Goal: Complete application form

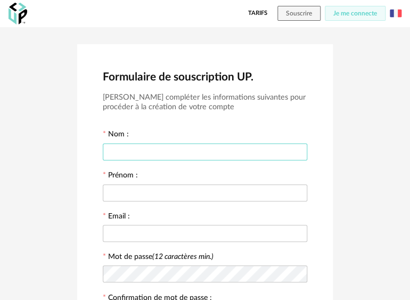
click at [167, 157] on input "text" at bounding box center [205, 151] width 204 height 17
type input "*******"
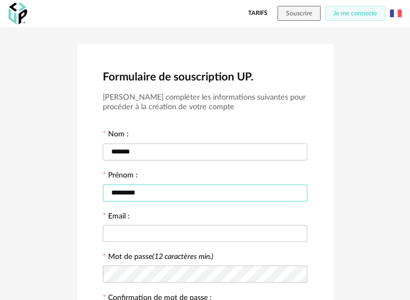
type input "*********"
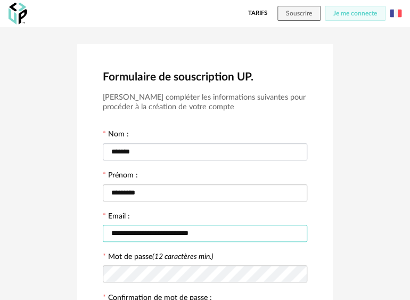
type input "**********"
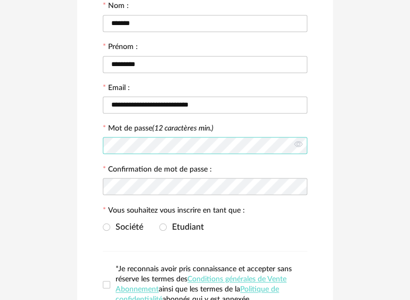
scroll to position [142, 0]
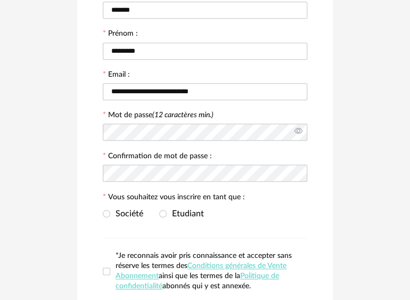
click at [300, 127] on icon at bounding box center [297, 131] width 13 height 21
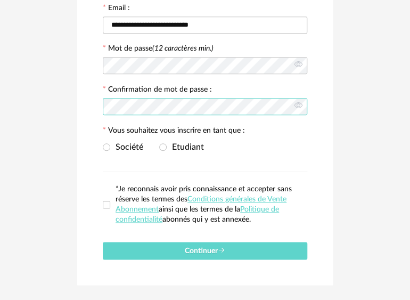
scroll to position [213, 0]
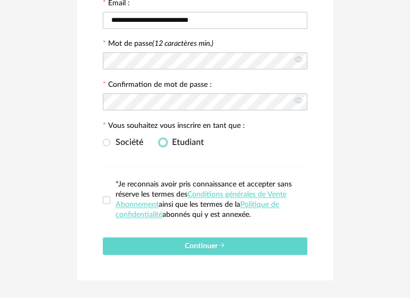
drag, startPoint x: 162, startPoint y: 140, endPoint x: 157, endPoint y: 160, distance: 20.8
click at [161, 140] on span at bounding box center [162, 141] width 7 height 7
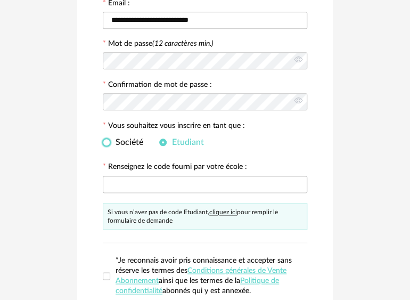
click at [106, 143] on span at bounding box center [106, 141] width 7 height 7
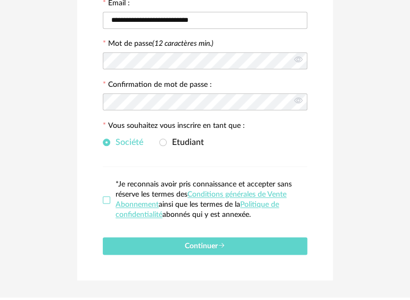
click at [107, 197] on span at bounding box center [106, 199] width 7 height 7
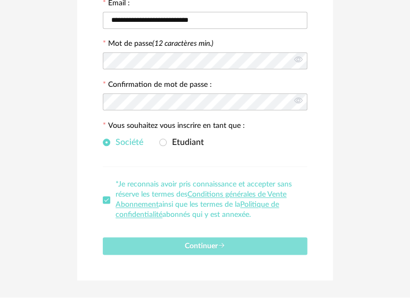
click at [155, 247] on button "Continuer" at bounding box center [205, 246] width 204 height 18
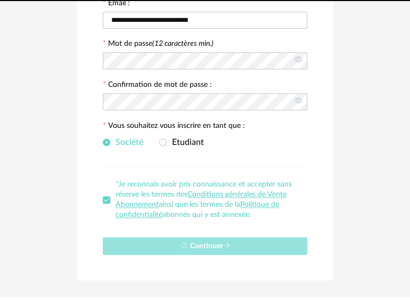
scroll to position [0, 0]
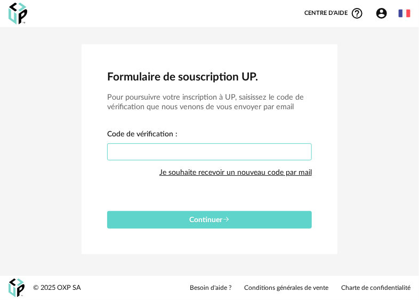
click at [140, 149] on input "text" at bounding box center [209, 151] width 204 height 17
click at [226, 153] on input "text" at bounding box center [209, 151] width 204 height 17
paste input "****"
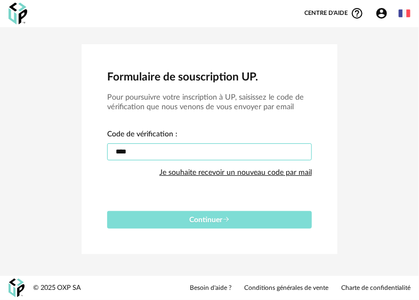
type input "****"
drag, startPoint x: 182, startPoint y: 217, endPoint x: 137, endPoint y: 147, distance: 82.9
click at [179, 215] on button "Continuer" at bounding box center [209, 220] width 204 height 18
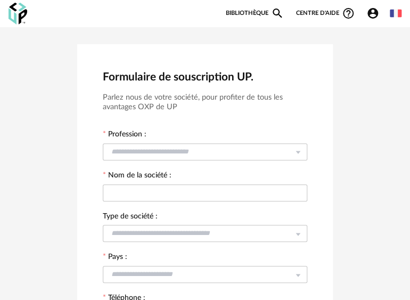
click at [259, 14] on link "Bibliothèque Magnify icon" at bounding box center [254, 13] width 59 height 13
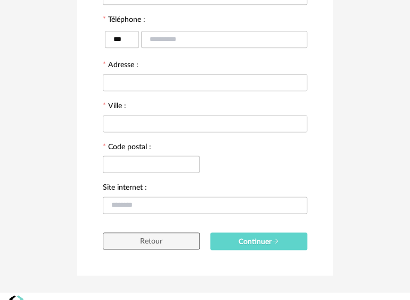
scroll to position [293, 0]
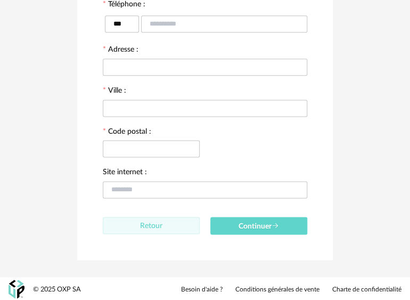
click at [166, 222] on button "Retour" at bounding box center [151, 225] width 97 height 17
type input "*********"
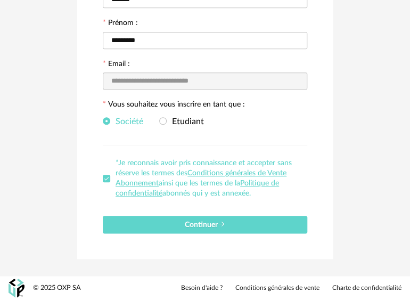
scroll to position [150, 0]
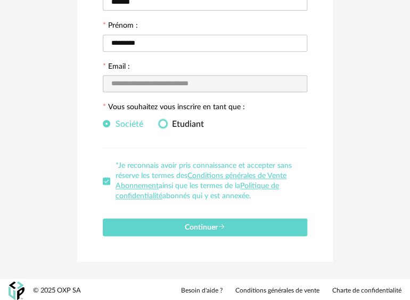
click at [166, 122] on span at bounding box center [162, 123] width 7 height 7
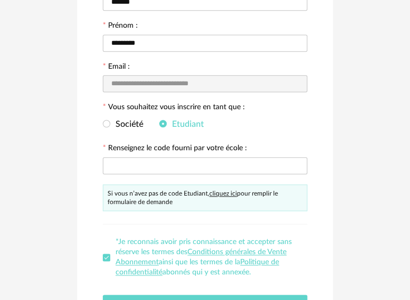
click at [220, 192] on link "cliquez ici" at bounding box center [223, 193] width 28 height 6
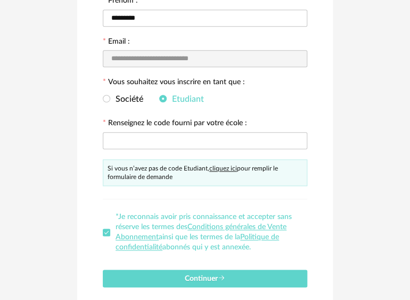
scroll to position [226, 0]
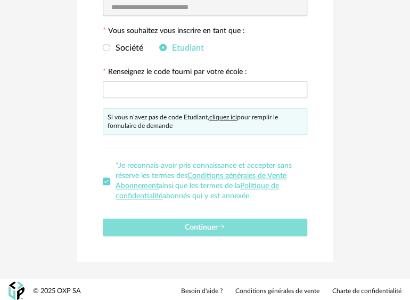
click at [196, 229] on button "Continuer" at bounding box center [205, 227] width 204 height 18
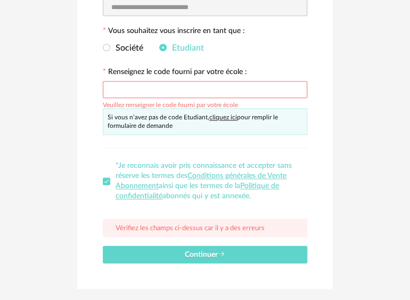
click at [140, 94] on input "text" at bounding box center [205, 89] width 204 height 17
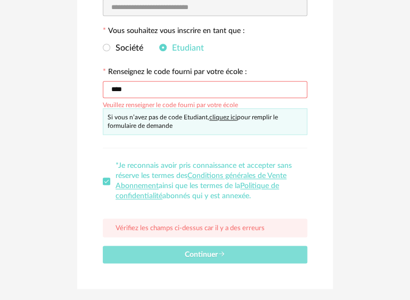
type input "****"
click at [217, 257] on button "Continuer" at bounding box center [205, 254] width 204 height 18
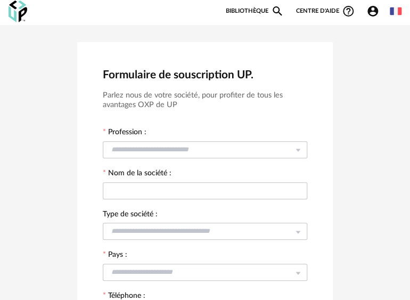
scroll to position [0, 0]
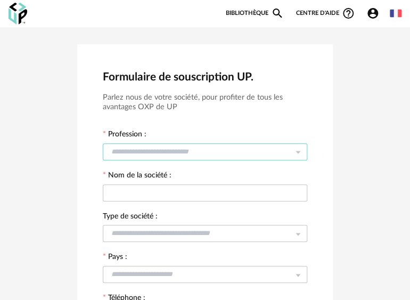
click at [175, 154] on input "text" at bounding box center [205, 151] width 204 height 17
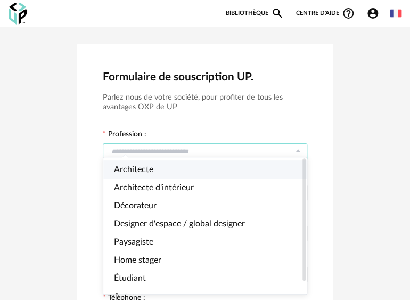
click at [164, 167] on li "Architecte" at bounding box center [209, 169] width 212 height 18
type input "**********"
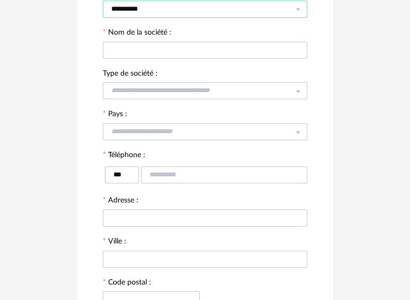
scroll to position [293, 0]
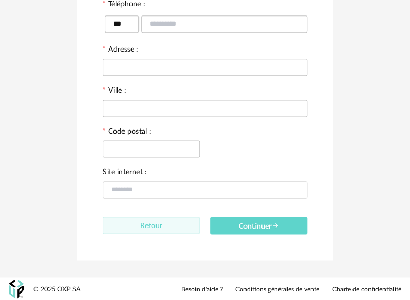
click at [134, 227] on button "Retour" at bounding box center [151, 225] width 97 height 17
type input "*********"
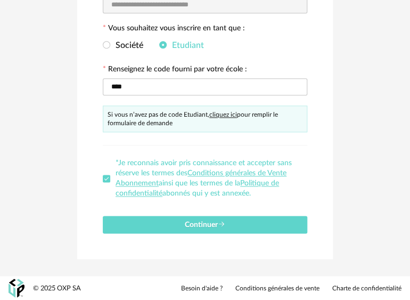
scroll to position [226, 0]
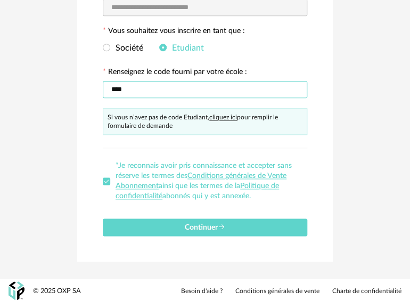
click at [51, 85] on div "**********" at bounding box center [205, 39] width 410 height 477
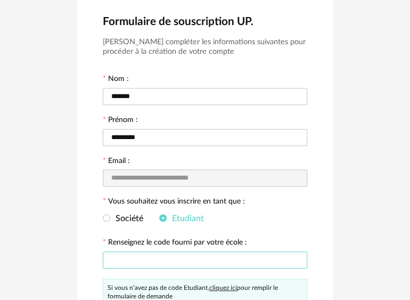
scroll to position [0, 0]
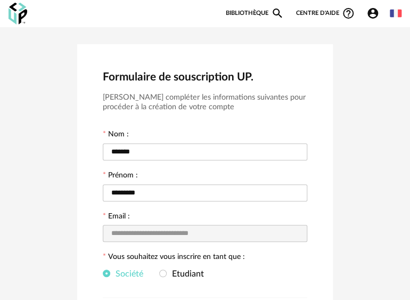
click at [271, 11] on icon "Magnify icon" at bounding box center [277, 13] width 13 height 13
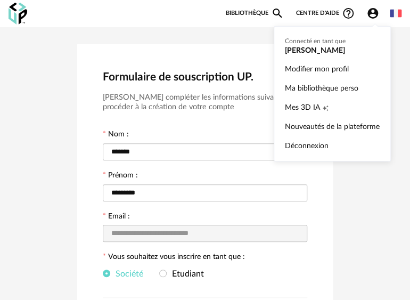
click at [373, 13] on icon "Account Circle icon" at bounding box center [372, 13] width 11 height 11
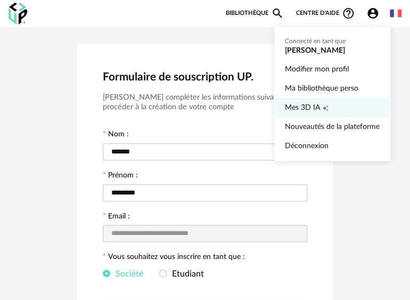
click at [343, 109] on link "Mes 3D IA Creation icon" at bounding box center [332, 107] width 95 height 19
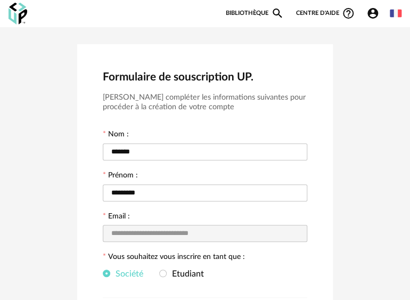
click at [367, 12] on icon "Account Circle icon" at bounding box center [372, 13] width 13 height 13
click at [375, 12] on icon "Account Circle icon" at bounding box center [372, 13] width 11 height 11
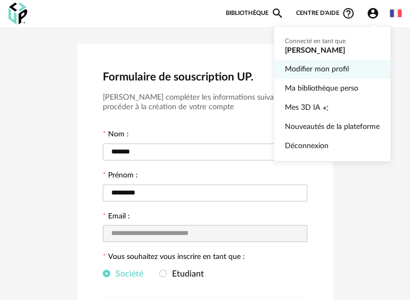
click at [339, 62] on link "Modifier mon profil" at bounding box center [332, 69] width 95 height 19
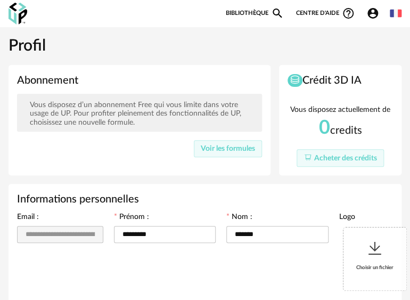
click at [260, 15] on link "Bibliothèque Magnify icon" at bounding box center [254, 13] width 59 height 13
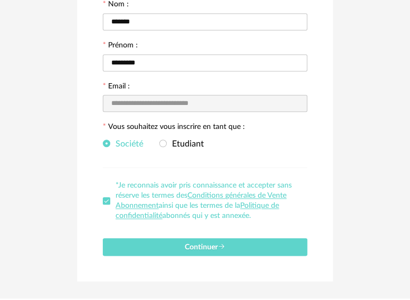
scroll to position [150, 0]
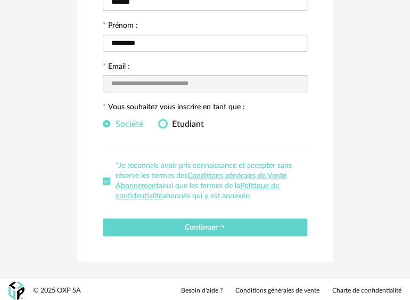
click at [166, 121] on span at bounding box center [162, 123] width 7 height 7
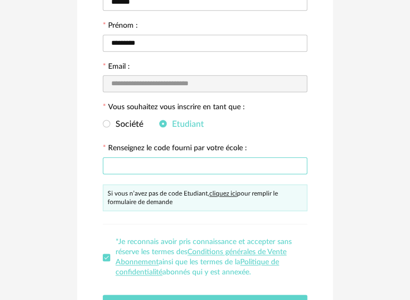
click at [161, 167] on input "text" at bounding box center [205, 165] width 204 height 17
click at [216, 192] on link "cliquez ici" at bounding box center [223, 193] width 28 height 6
